Goal: Task Accomplishment & Management: Use online tool/utility

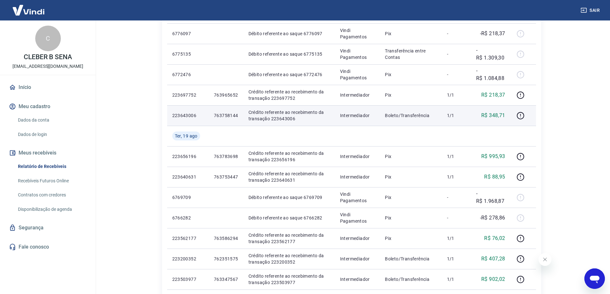
scroll to position [32, 0]
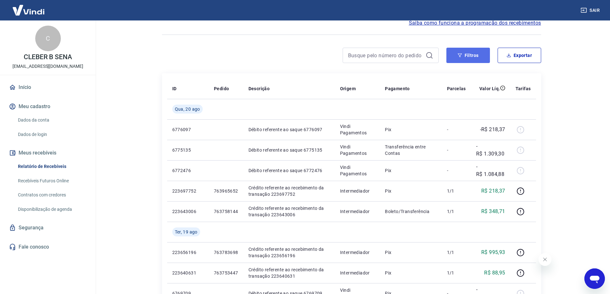
click at [478, 59] on button "Filtros" at bounding box center [469, 55] width 44 height 15
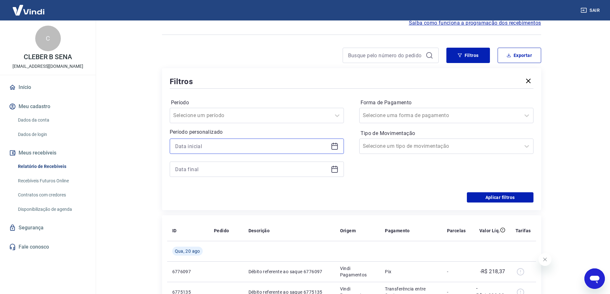
click at [214, 149] on input at bounding box center [251, 147] width 153 height 10
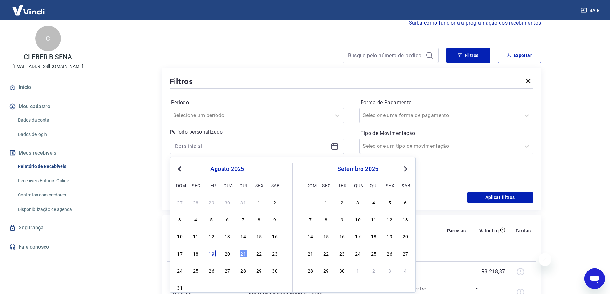
click at [212, 255] on div "19" at bounding box center [212, 254] width 8 height 8
type input "[DATE]"
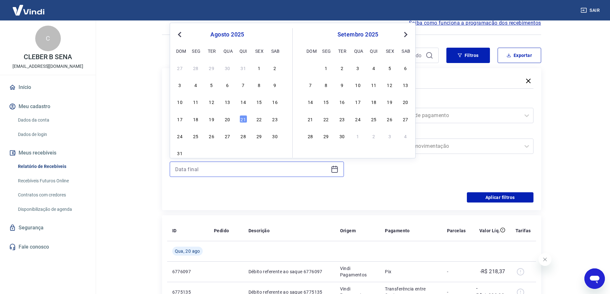
click at [200, 166] on input at bounding box center [251, 170] width 153 height 10
click at [228, 120] on div "20" at bounding box center [228, 119] width 8 height 8
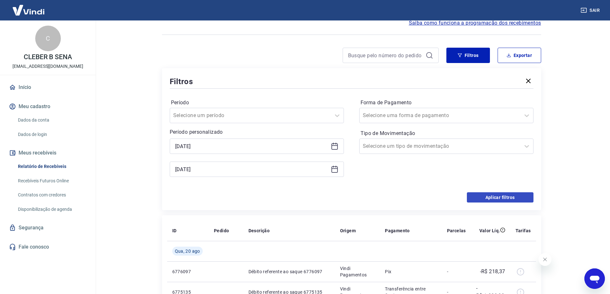
type input "[DATE]"
click at [492, 200] on button "Aplicar filtros" at bounding box center [500, 198] width 67 height 10
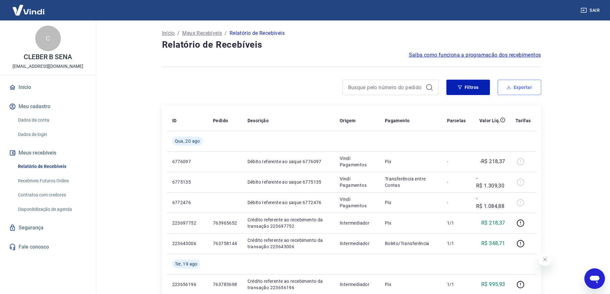
click at [513, 93] on button "Exportar" at bounding box center [520, 87] width 44 height 15
type input "[DATE]"
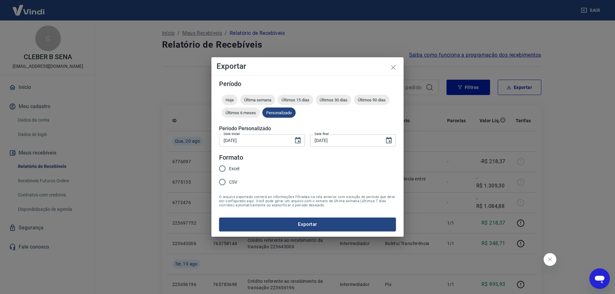
click at [235, 186] on label "CSV" at bounding box center [228, 182] width 24 height 13
click at [229, 186] on input "CSV" at bounding box center [222, 182] width 13 height 13
radio input "true"
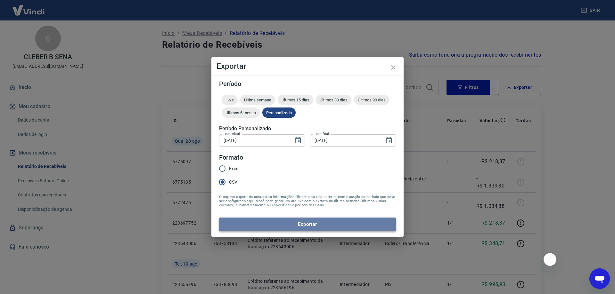
click at [278, 224] on button "Exportar" at bounding box center [307, 224] width 177 height 13
